Goal: Navigation & Orientation: Find specific page/section

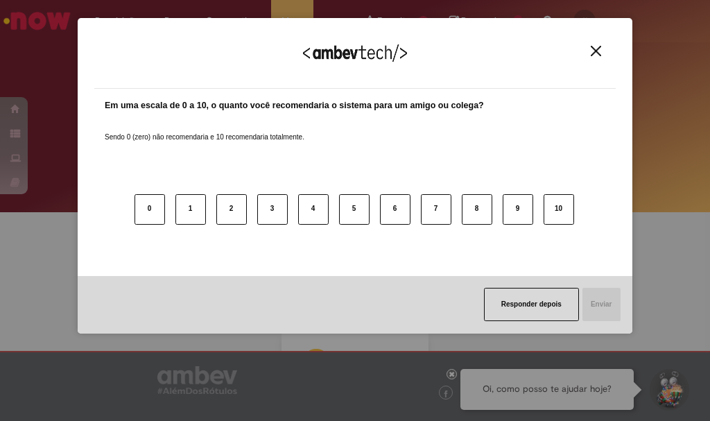
click at [543, 17] on div "Agradecemos seu feedback! Em uma escala de 0 a 10, o quanto você recomendaria o…" at bounding box center [355, 176] width 554 height 396
click at [593, 48] on img "Close" at bounding box center [596, 51] width 10 height 10
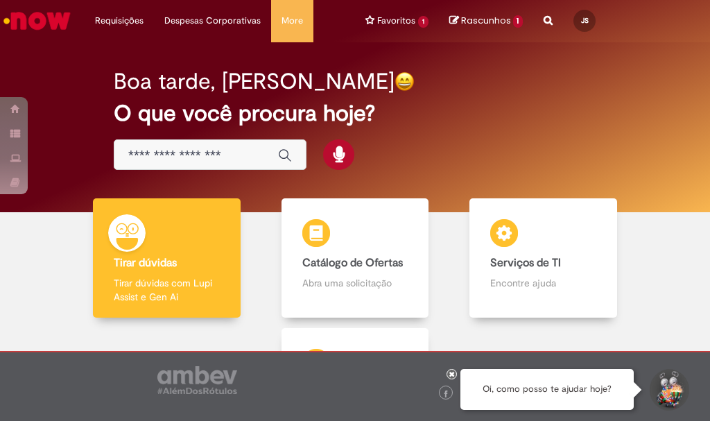
click at [545, 19] on icon "Search from all sources" at bounding box center [547, 12] width 9 height 25
click at [576, 18] on input "text" at bounding box center [602, 22] width 64 height 24
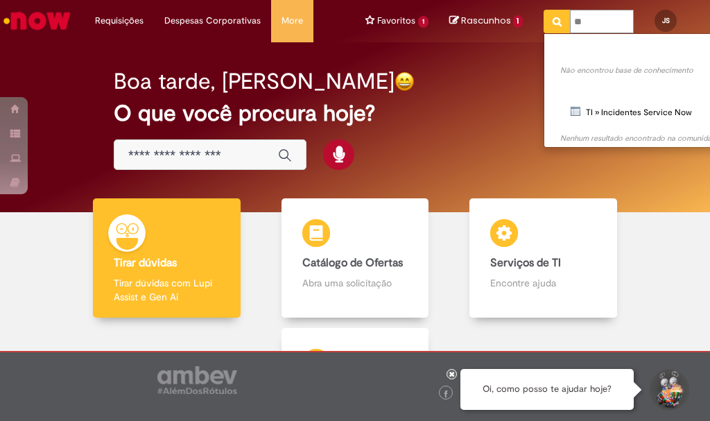
type input "*"
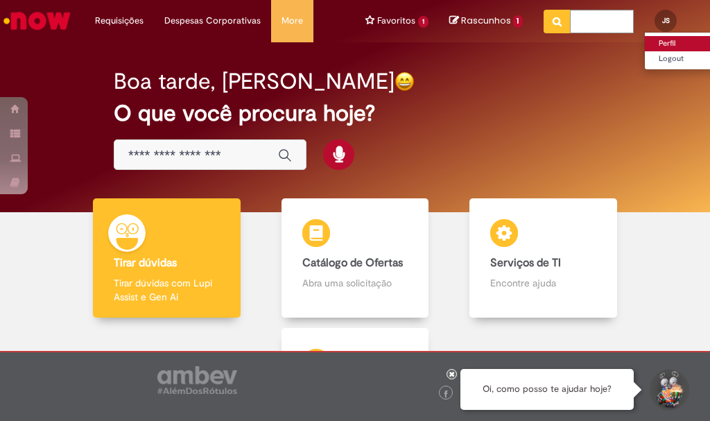
click at [657, 40] on link "Perfil" at bounding box center [700, 43] width 110 height 15
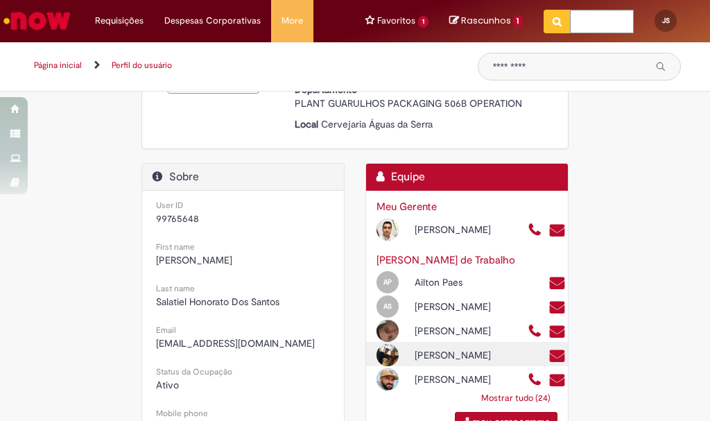
scroll to position [277, 0]
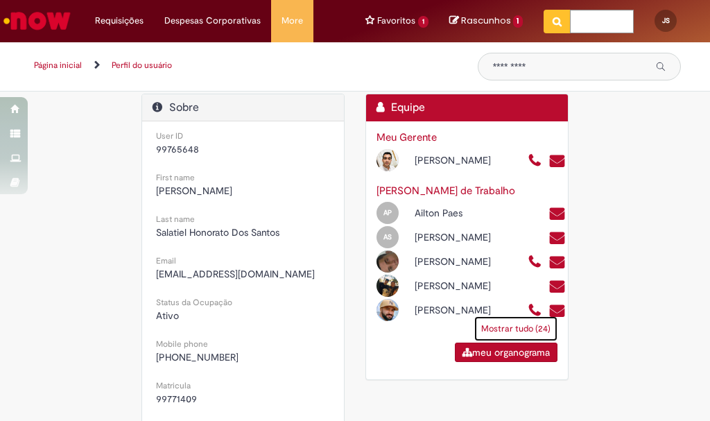
click at [498, 341] on link "Mostrar tudo (24)" at bounding box center [515, 328] width 83 height 25
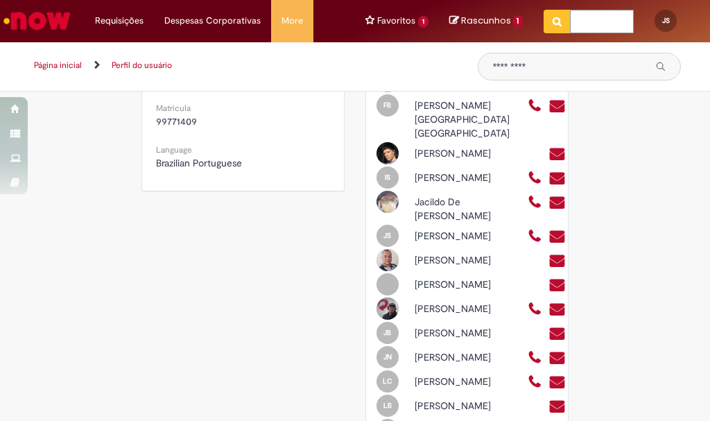
scroll to position [624, 0]
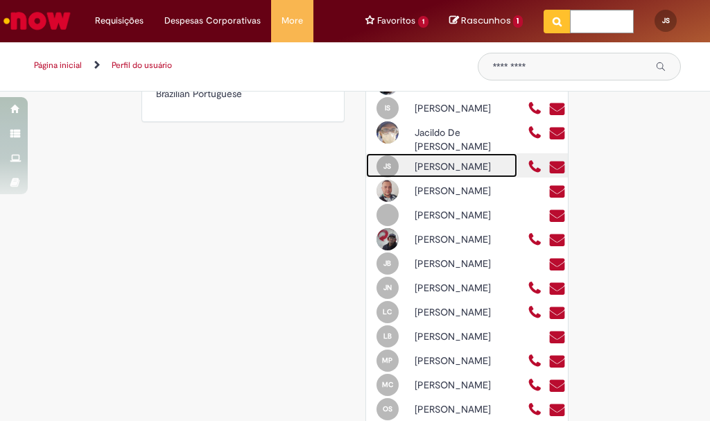
click at [471, 173] on div "[PERSON_NAME]" at bounding box center [461, 166] width 114 height 14
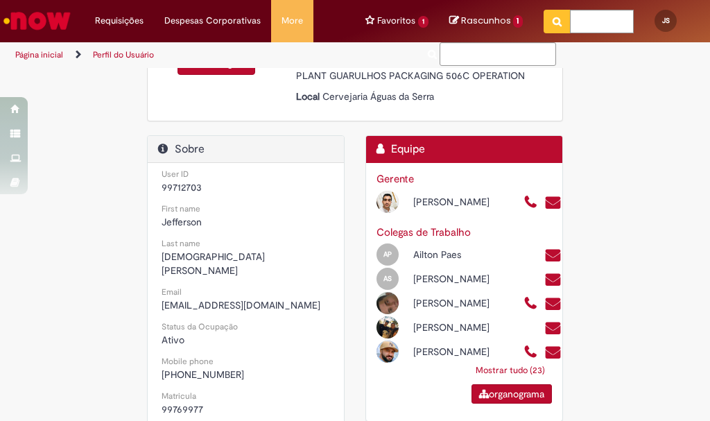
scroll to position [209, 0]
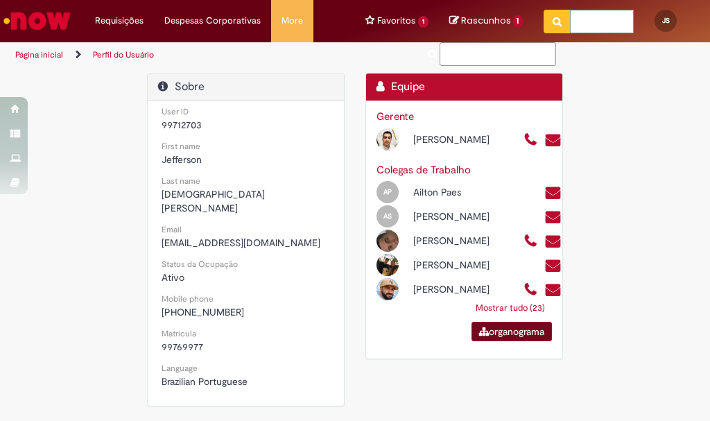
click at [496, 341] on link "organograma" at bounding box center [511, 331] width 80 height 19
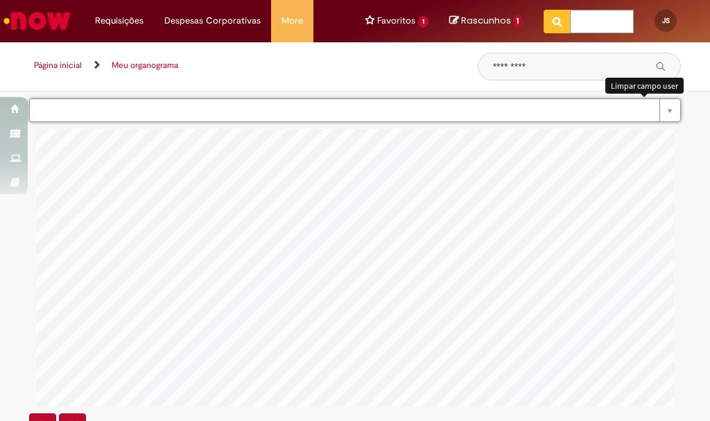
click at [640, 112] on link "Pesquisar usando lista" at bounding box center [354, 110] width 651 height 24
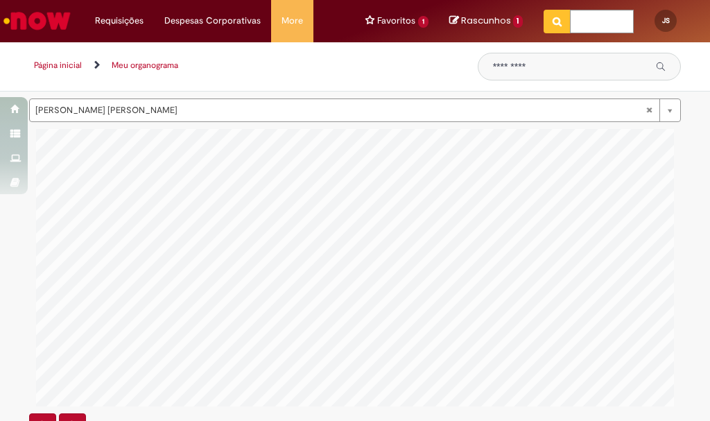
click at [49, 62] on link "Página inicial" at bounding box center [58, 65] width 48 height 11
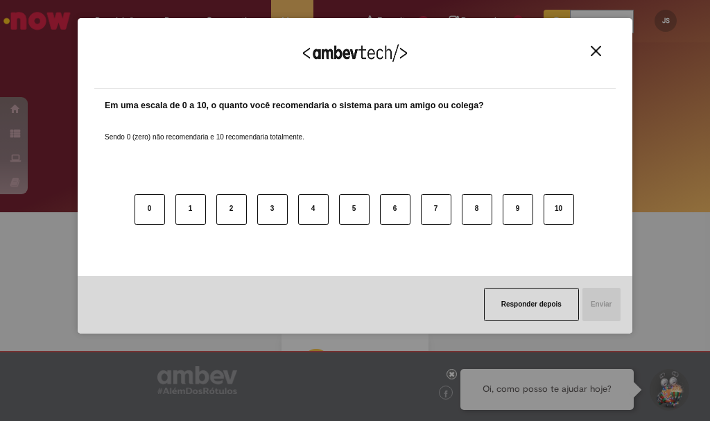
click at [591, 45] on button "Close" at bounding box center [595, 51] width 19 height 12
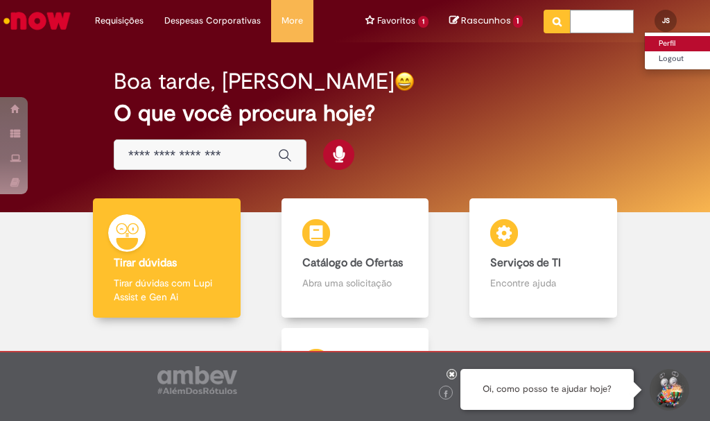
click at [656, 39] on link "Perfil" at bounding box center [700, 43] width 110 height 15
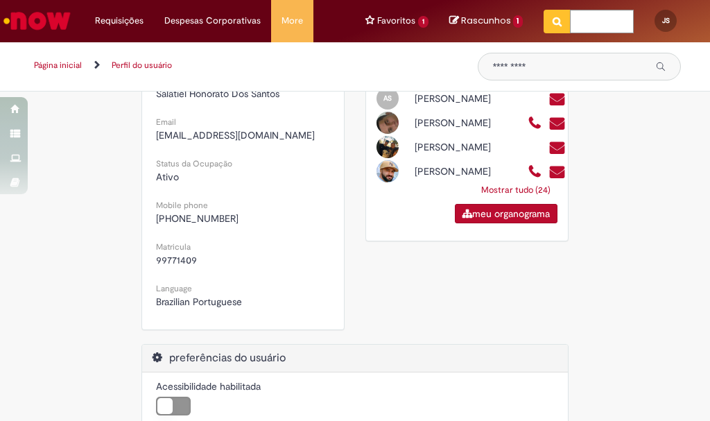
scroll to position [485, 0]
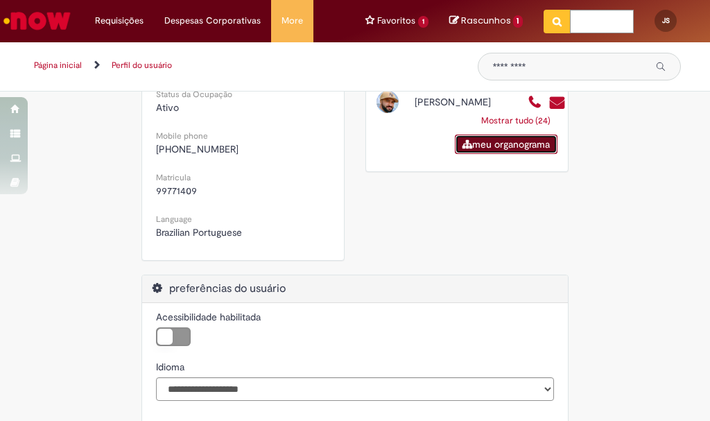
click at [502, 154] on link "meu organograma" at bounding box center [506, 143] width 103 height 19
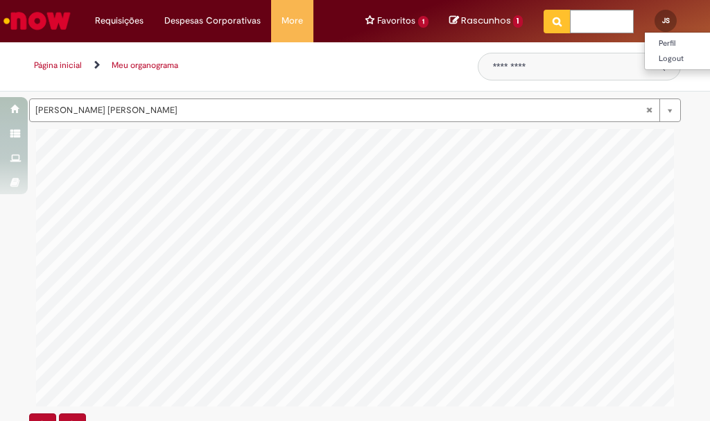
click at [658, 15] on div "JS" at bounding box center [665, 21] width 22 height 22
click at [655, 35] on ul "Perfil Logout" at bounding box center [699, 51] width 111 height 38
click at [657, 39] on link "Perfil" at bounding box center [700, 43] width 110 height 15
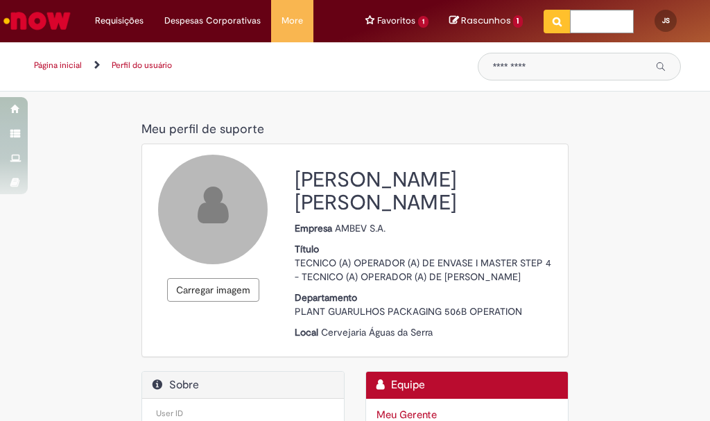
scroll to position [277, 0]
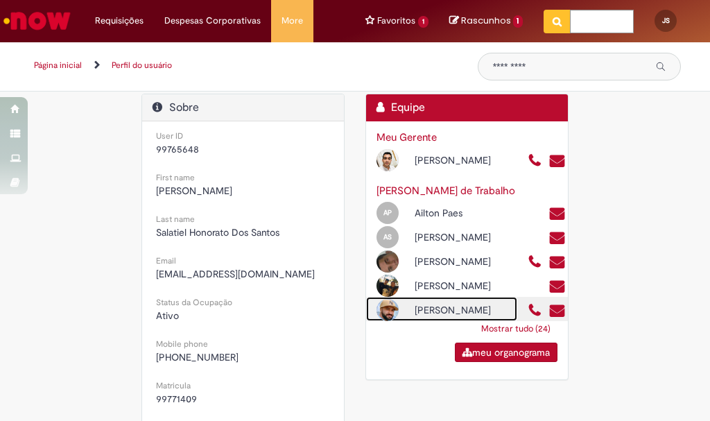
click at [487, 317] on div "[PERSON_NAME]" at bounding box center [461, 310] width 114 height 14
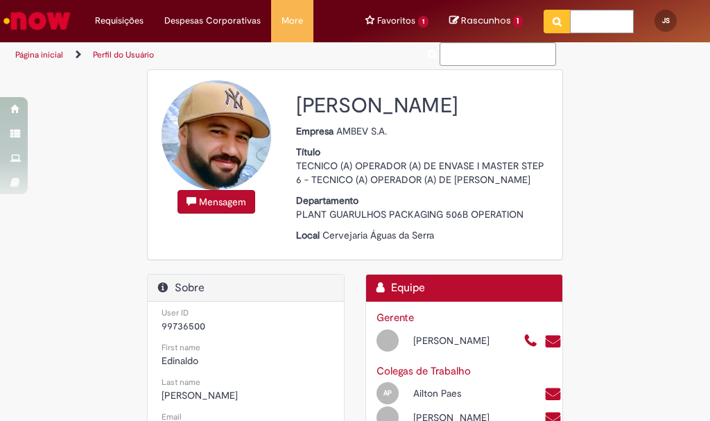
click at [489, 351] on div "[PERSON_NAME]" at bounding box center [439, 339] width 147 height 24
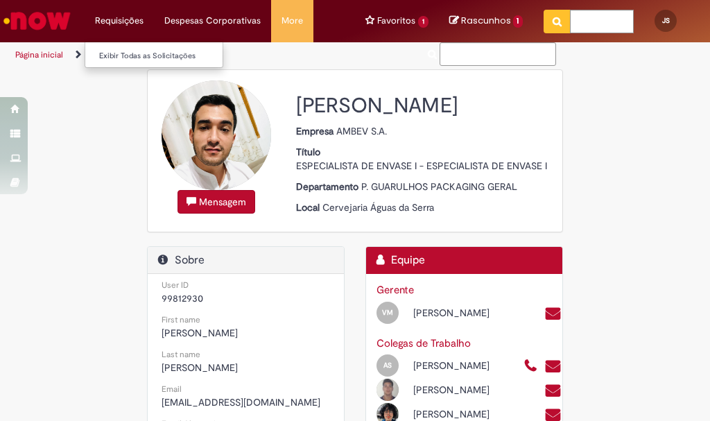
click at [131, 24] on li "Requisições Exibir Todas as Solicitações" at bounding box center [119, 21] width 69 height 42
click at [136, 19] on li "Requisições Exibir Todas as Solicitações" at bounding box center [119, 21] width 69 height 42
